Goal: Communication & Community: Answer question/provide support

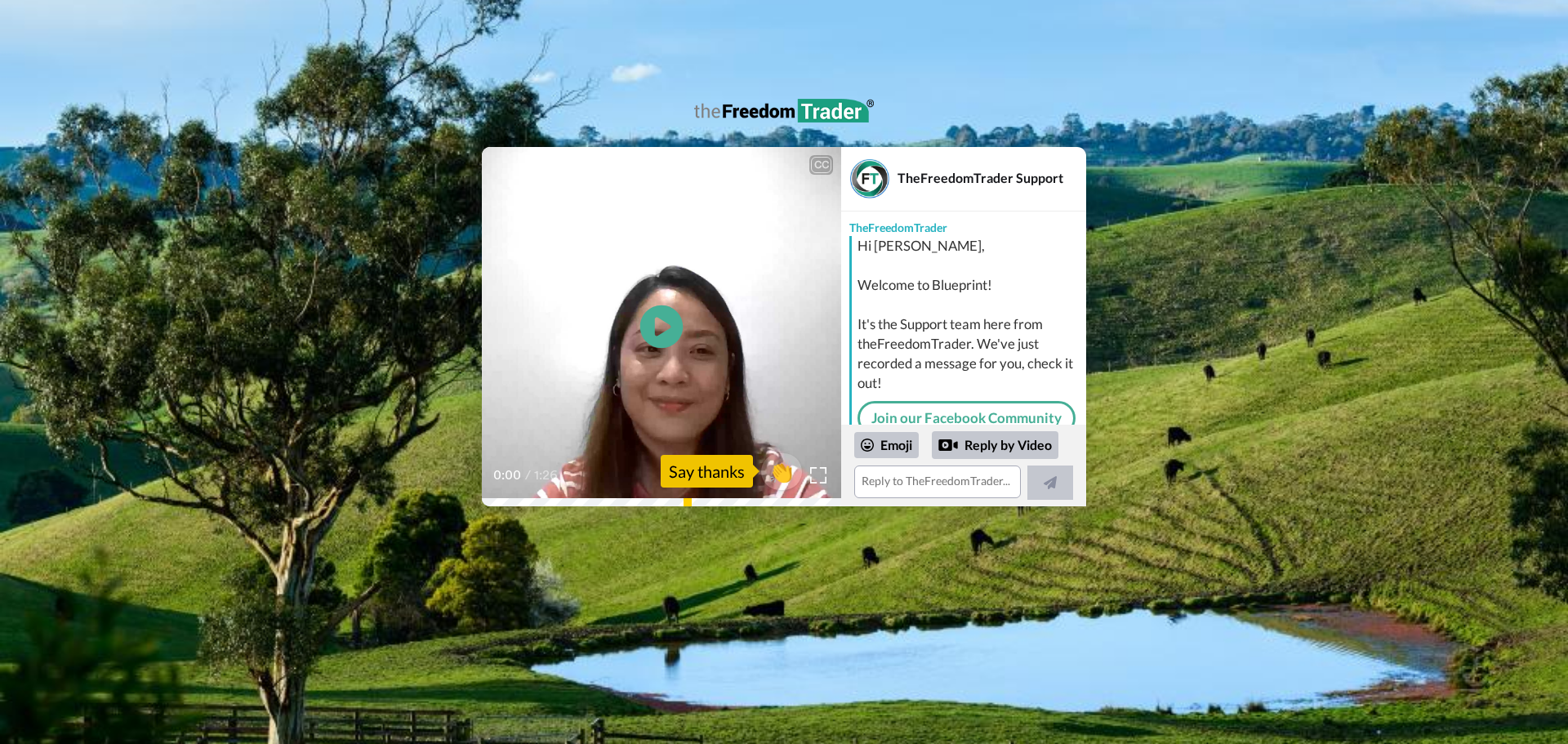
click at [668, 323] on icon at bounding box center [662, 327] width 43 height 43
click at [909, 482] on textarea at bounding box center [937, 481] width 166 height 33
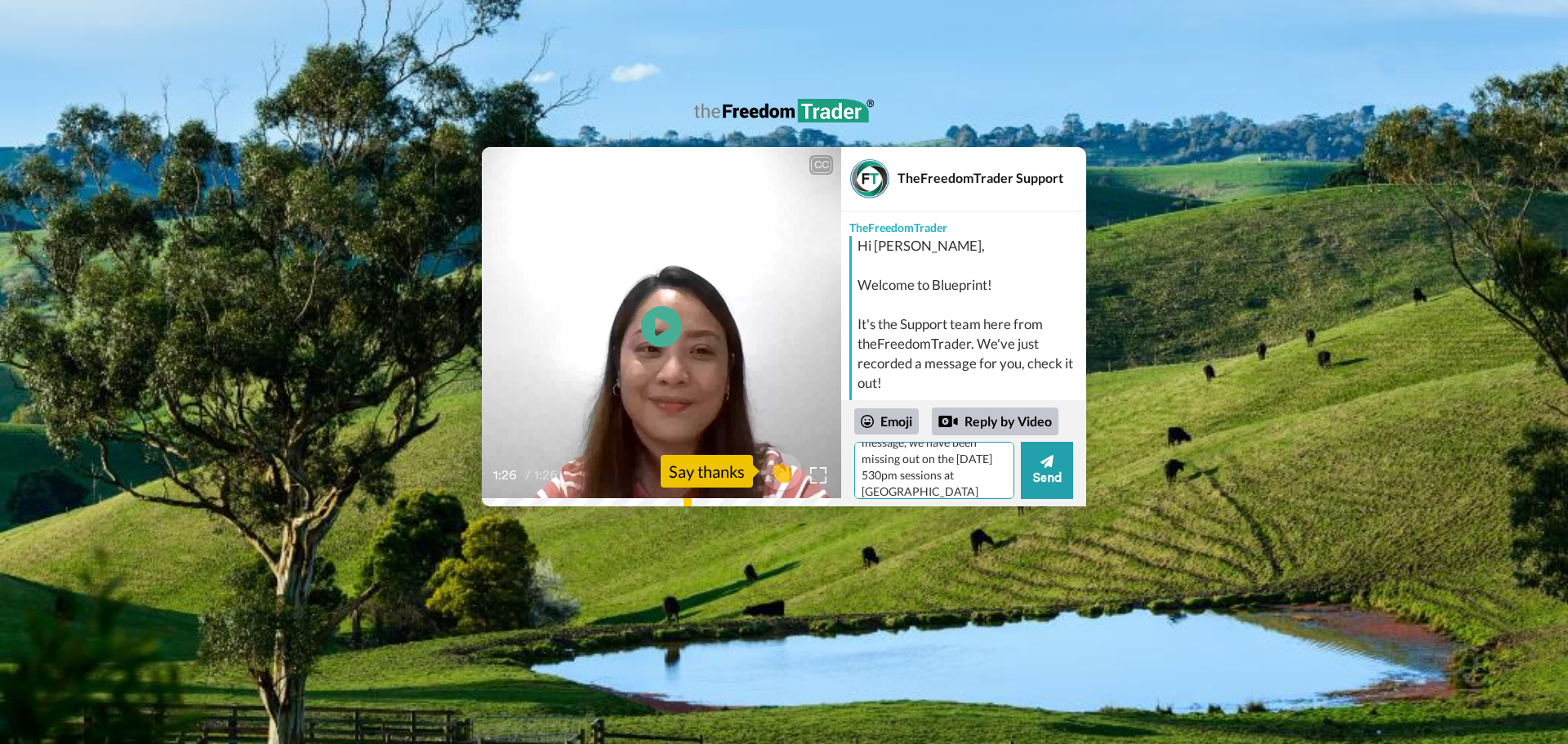
scroll to position [47, 0]
click at [930, 475] on textarea "Thanks so much for the message, we have been missing out on the Wednesday 530pm…" at bounding box center [934, 470] width 160 height 57
click at [923, 481] on textarea "Thanks so much for the message, we have been missing out on the Wednesday 530pm…" at bounding box center [934, 470] width 160 height 57
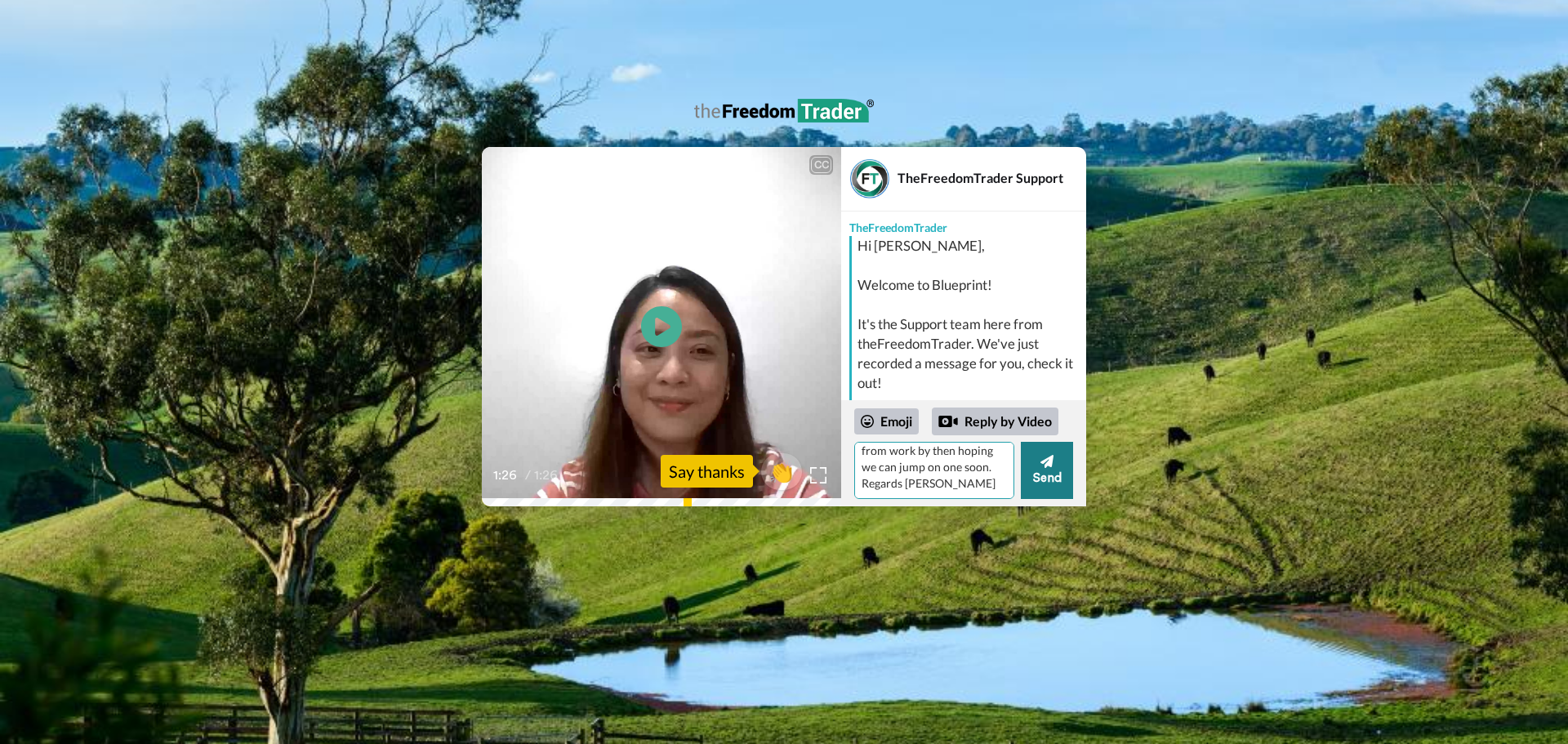
type textarea "Thanks so much for the message, we have been missing out on the Wednesday 530pm…"
click at [1051, 473] on button "Send" at bounding box center [1047, 470] width 52 height 57
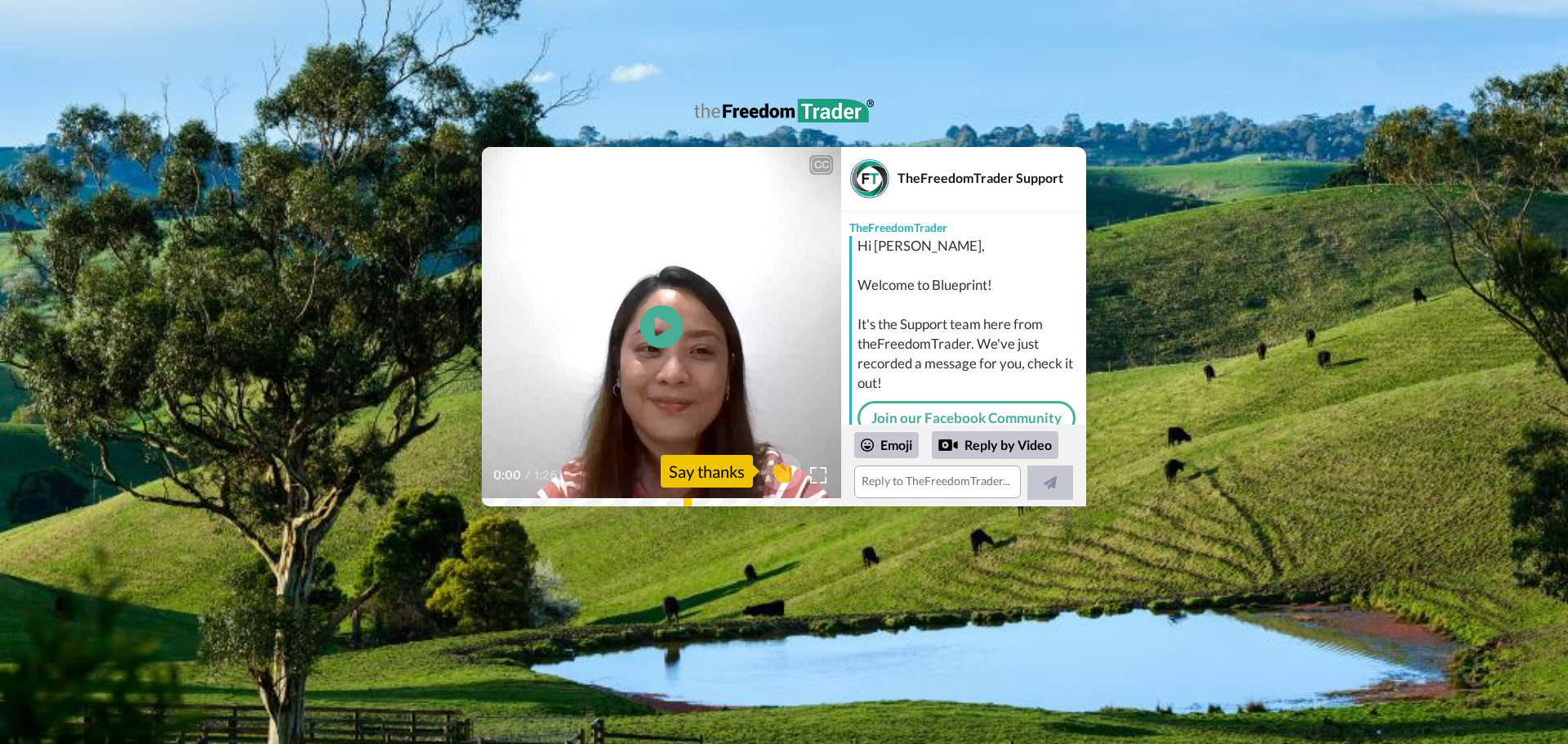
click at [673, 338] on icon at bounding box center [662, 327] width 43 height 43
